Goal: Task Accomplishment & Management: Use online tool/utility

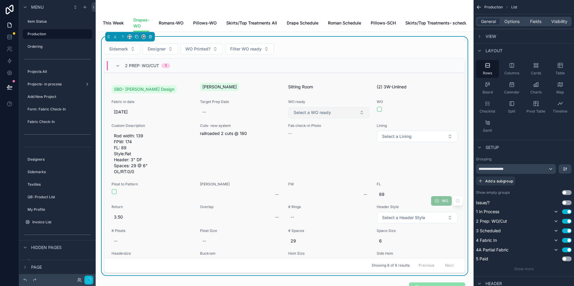
click at [308, 116] on span "Select a WO ready" at bounding box center [312, 113] width 37 height 6
click at [303, 142] on div "YES" at bounding box center [323, 141] width 75 height 9
click at [427, 142] on button "Select a Lining" at bounding box center [417, 136] width 81 height 11
click at [412, 142] on button "Select a Lining" at bounding box center [417, 136] width 81 height 11
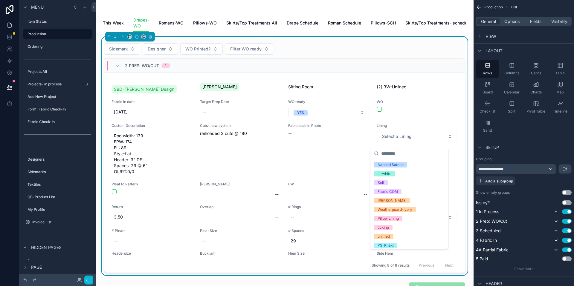
scroll to position [65, 0]
click at [380, 235] on div "unlined" at bounding box center [384, 234] width 12 height 5
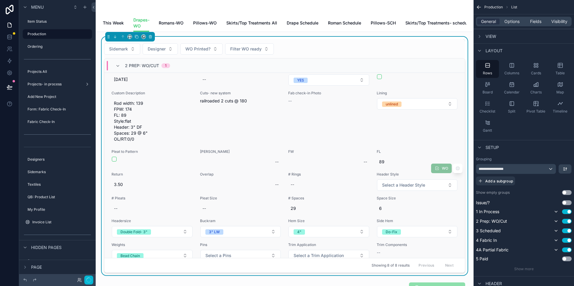
scroll to position [36, 0]
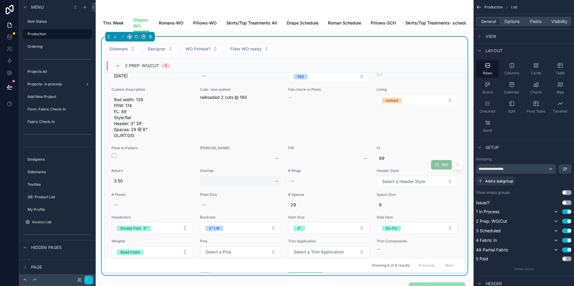
click at [205, 180] on div "--" at bounding box center [240, 181] width 81 height 11
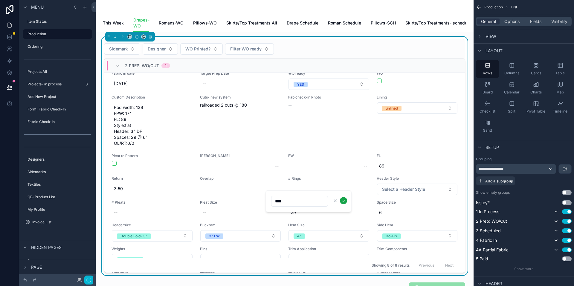
type input "****"
click at [343, 201] on icon "scrollable content" at bounding box center [343, 201] width 5 height 5
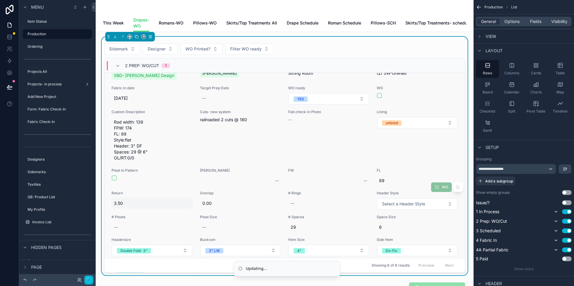
click at [119, 207] on span "3.50" at bounding box center [152, 204] width 77 height 6
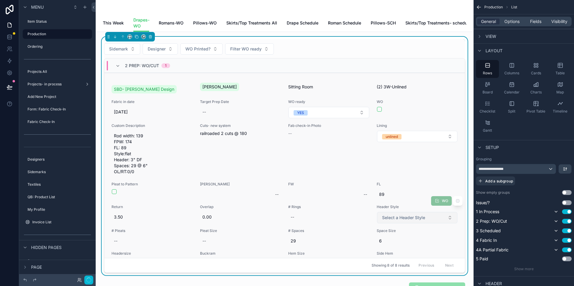
click at [399, 221] on span "Select a Header Style" at bounding box center [403, 218] width 43 height 6
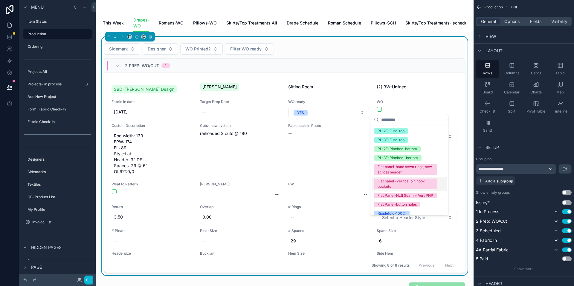
click at [411, 187] on div "Flat panel -veritcal pin hook pockets" at bounding box center [406, 184] width 56 height 11
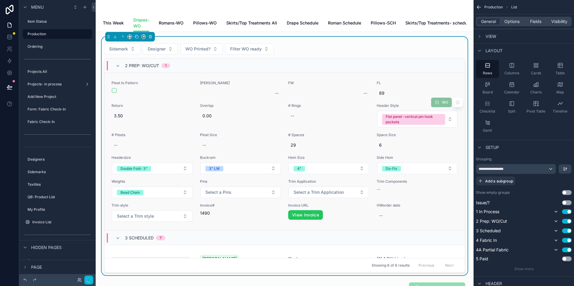
scroll to position [103, 0]
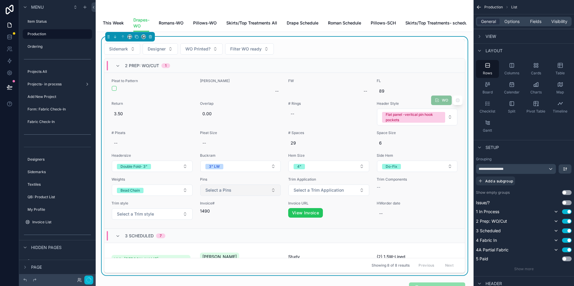
click at [251, 196] on button "Select a Pins" at bounding box center [240, 190] width 81 height 11
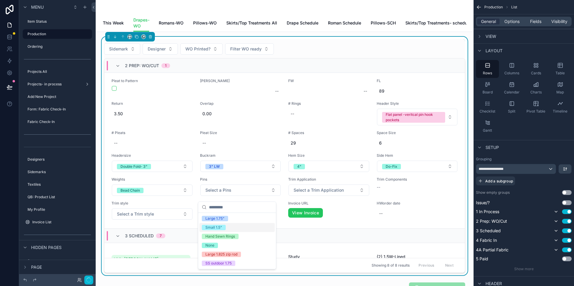
click at [218, 229] on div "Small 1.5"" at bounding box center [213, 227] width 17 height 5
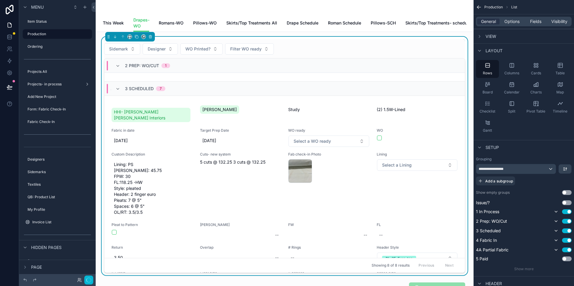
scroll to position [243, 0]
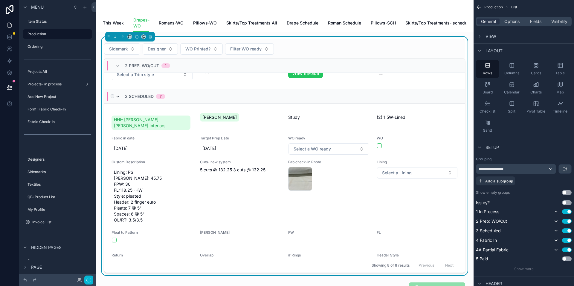
click at [117, 99] on icon "scrollable content" at bounding box center [117, 96] width 5 height 5
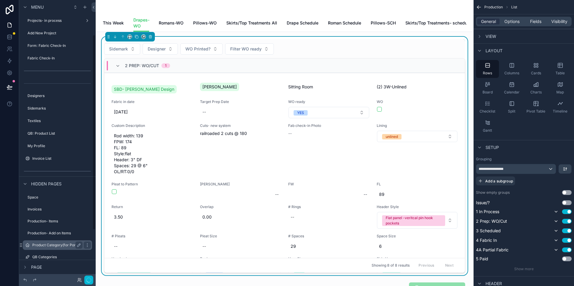
scroll to position [119, 0]
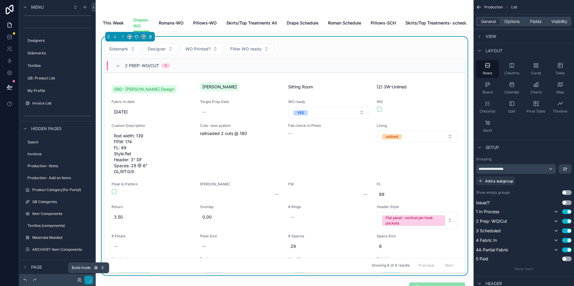
click at [89, 282] on icon "button" at bounding box center [88, 280] width 5 height 5
click at [479, 7] on icon "scrollable content" at bounding box center [479, 7] width 4 height 0
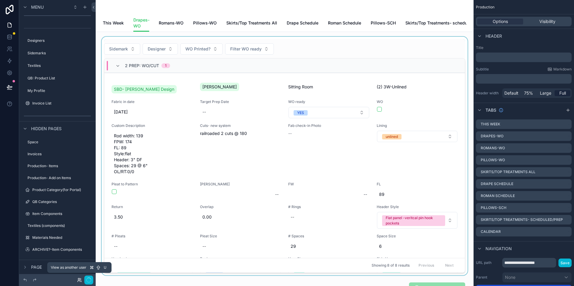
click at [79, 282] on icon at bounding box center [79, 280] width 5 height 5
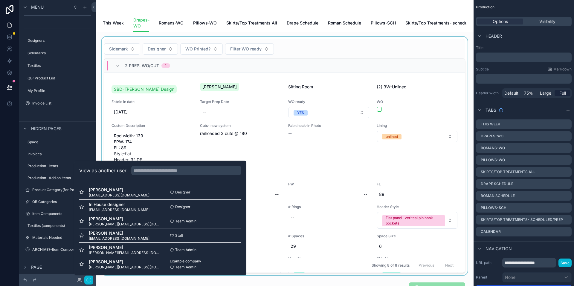
click at [63, 280] on div at bounding box center [46, 280] width 48 height 7
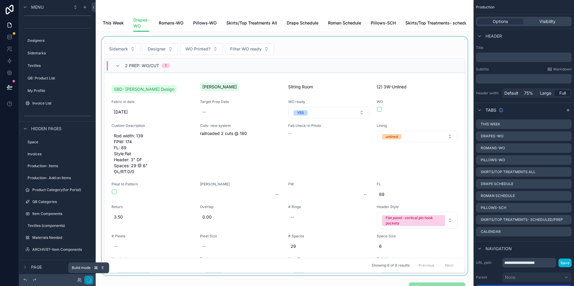
click at [90, 281] on icon "button" at bounding box center [88, 280] width 5 height 5
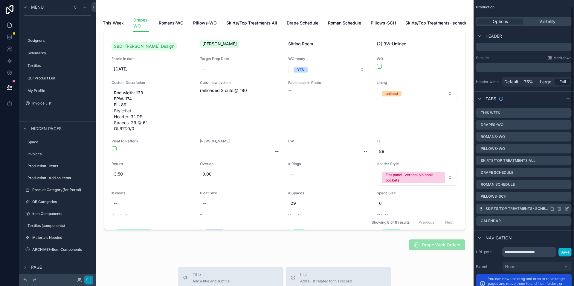
scroll to position [0, 0]
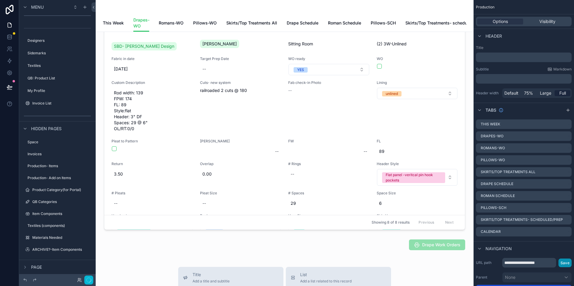
click at [565, 264] on button "Save" at bounding box center [565, 263] width 13 height 9
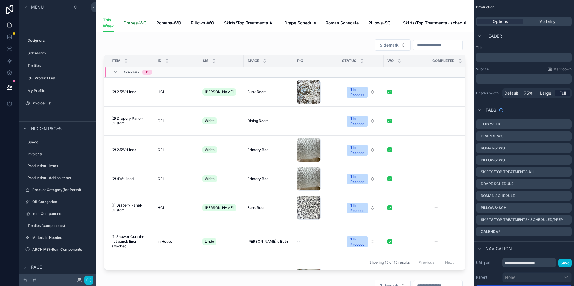
click at [131, 23] on span "Drapes-WO" at bounding box center [134, 23] width 23 height 6
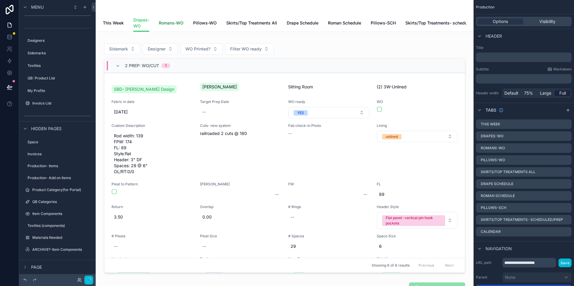
click at [168, 22] on span "Romans-WO" at bounding box center [171, 23] width 25 height 6
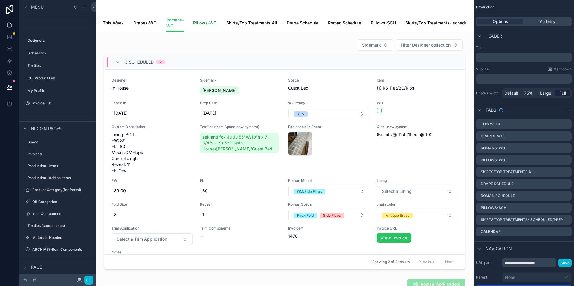
drag, startPoint x: 200, startPoint y: 23, endPoint x: 197, endPoint y: 31, distance: 8.5
click at [200, 23] on span "Pillows-WO" at bounding box center [205, 23] width 24 height 6
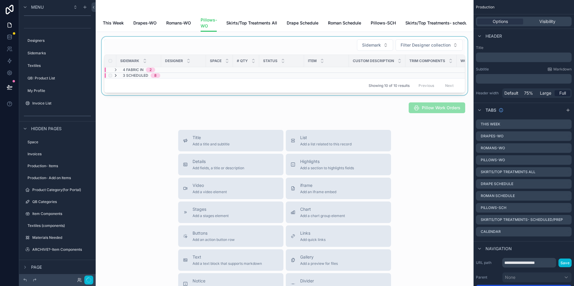
click at [115, 78] on icon "scrollable content" at bounding box center [115, 75] width 5 height 5
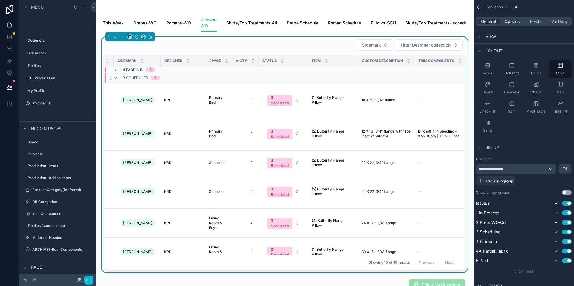
scroll to position [0, 1]
click at [324, 103] on span "(1) Butterfly Flange Pillow" at bounding box center [334, 100] width 42 height 10
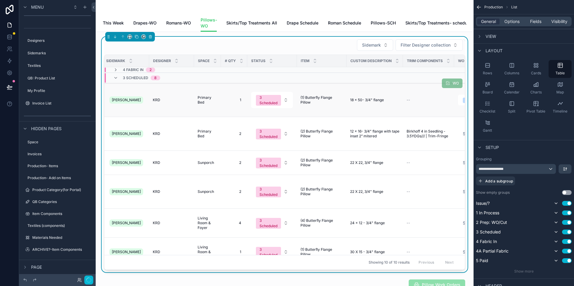
scroll to position [0, 0]
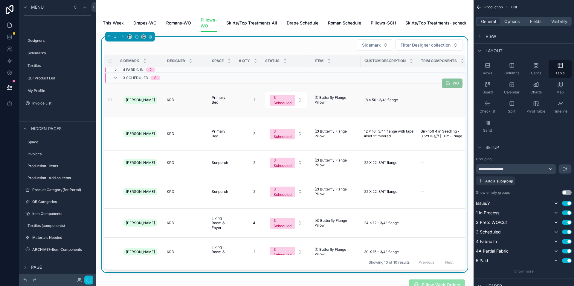
click at [376, 103] on span "18 x 50- 3/4" flange" at bounding box center [381, 100] width 34 height 5
click at [330, 103] on span "(1) Butterfly Flange Pillow" at bounding box center [336, 100] width 42 height 10
click at [160, 112] on td "[PERSON_NAME]" at bounding box center [139, 100] width 47 height 34
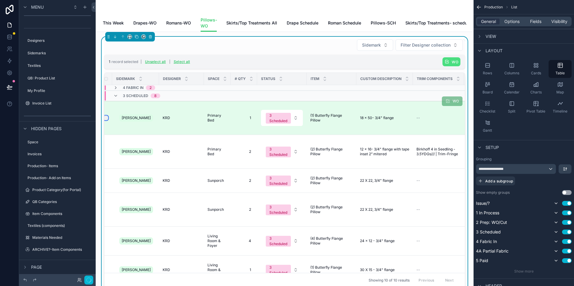
scroll to position [0, 3]
click at [107, 123] on td "scrollable content" at bounding box center [105, 118] width 12 height 34
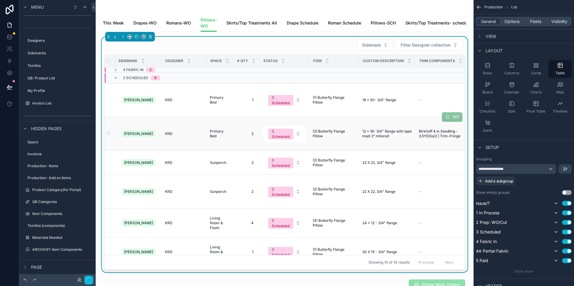
scroll to position [0, 0]
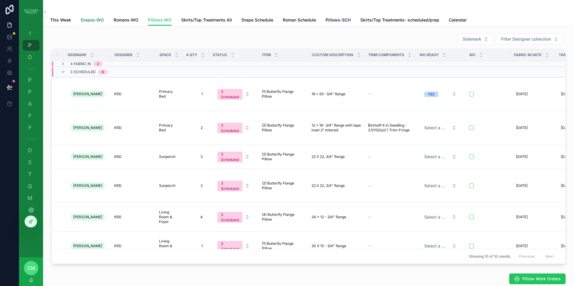
click at [89, 20] on span "Drapes-WO" at bounding box center [92, 20] width 23 height 6
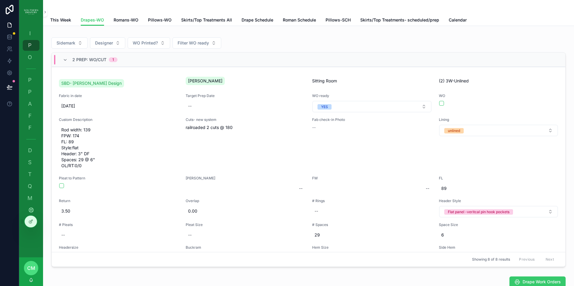
click at [523, 283] on span "Drape Work Orders" at bounding box center [542, 282] width 38 height 6
